Goal: Information Seeking & Learning: Learn about a topic

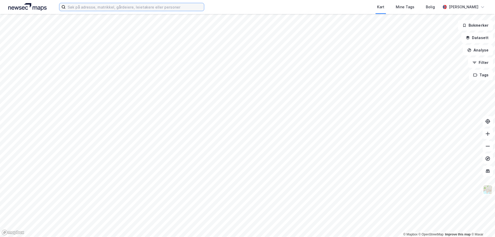
click at [110, 10] on input at bounding box center [135, 7] width 138 height 8
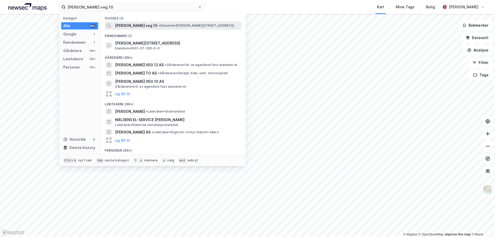
click at [127, 26] on span "[PERSON_NAME] veg 10" at bounding box center [136, 26] width 43 height 6
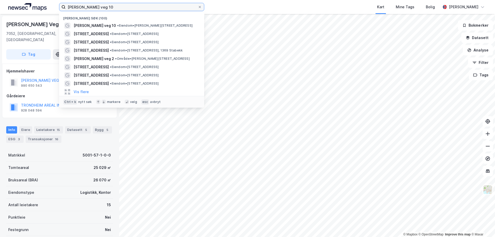
drag, startPoint x: 114, startPoint y: 6, endPoint x: 24, endPoint y: 7, distance: 89.7
click at [24, 7] on div "[PERSON_NAME] veg 10 Nylige søk (100) [PERSON_NAME] veg 10 • Eiendom • [STREET_…" at bounding box center [247, 7] width 495 height 14
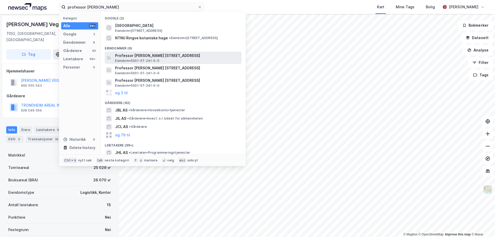
click at [209, 59] on div "Professor [PERSON_NAME] [STREET_ADDRESS] • 5001-57-241-0-0" at bounding box center [177, 58] width 125 height 10
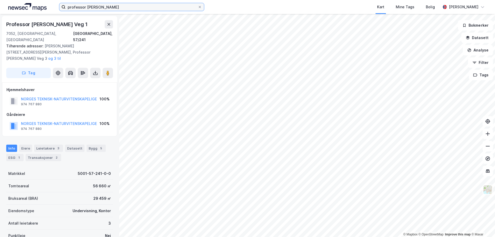
click at [123, 6] on input "professor [PERSON_NAME]" at bounding box center [132, 7] width 132 height 8
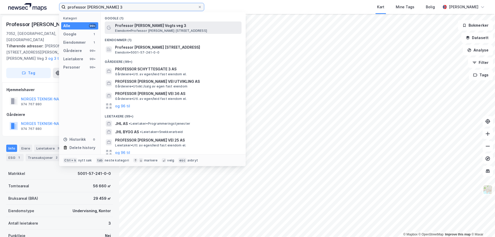
type input "professor [PERSON_NAME] 3"
click at [183, 30] on span "Eiendom • Professor [PERSON_NAME] [STREET_ADDRESS]" at bounding box center [161, 31] width 92 height 4
